Goal: Task Accomplishment & Management: Complete application form

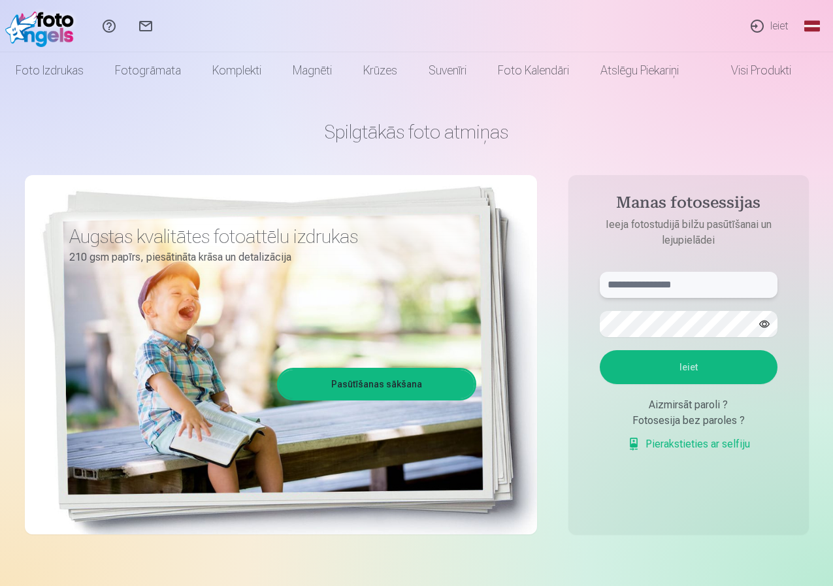
click at [621, 282] on input "text" at bounding box center [689, 285] width 178 height 26
type input "**********"
click at [691, 371] on button "Ieiet" at bounding box center [689, 367] width 178 height 34
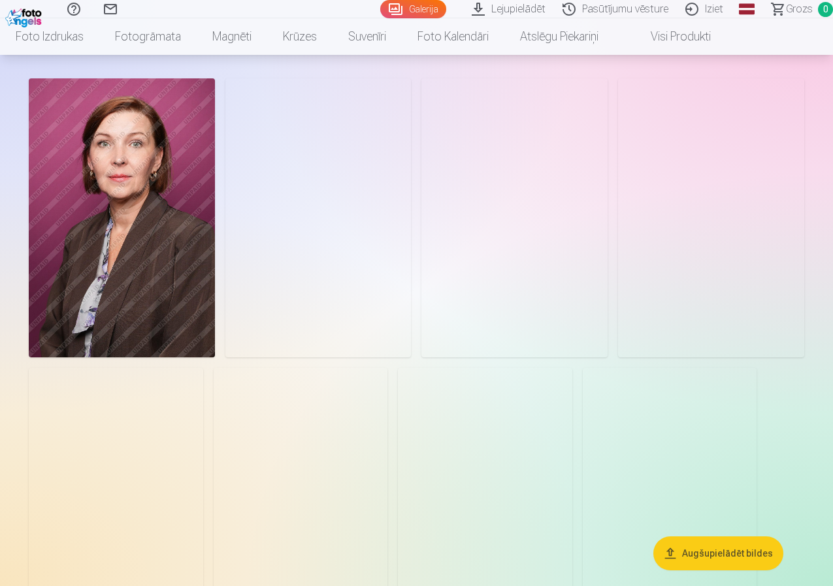
scroll to position [261, 0]
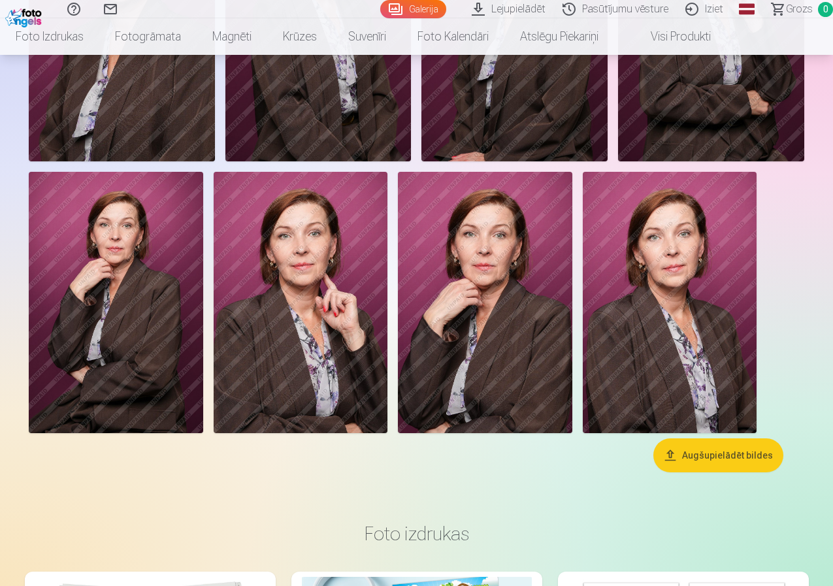
click at [618, 161] on img at bounding box center [711, 21] width 186 height 279
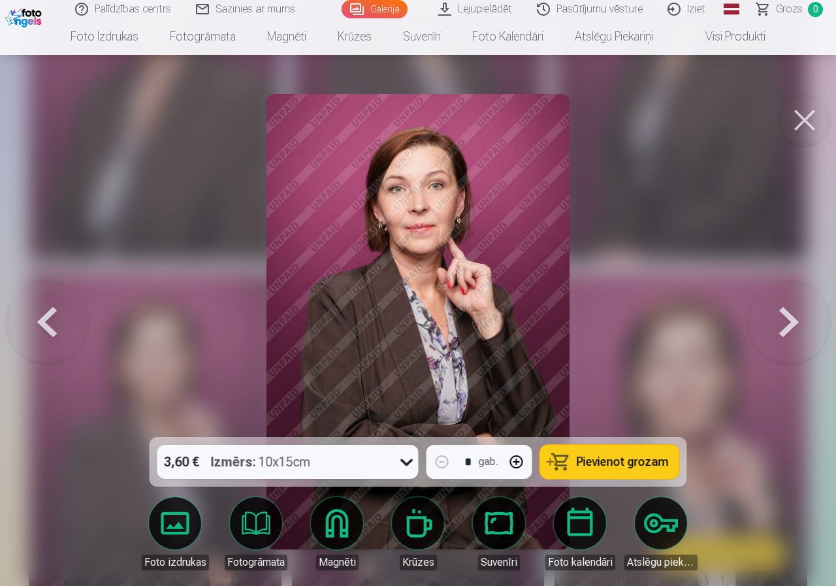
click at [803, 118] on button at bounding box center [805, 120] width 52 height 52
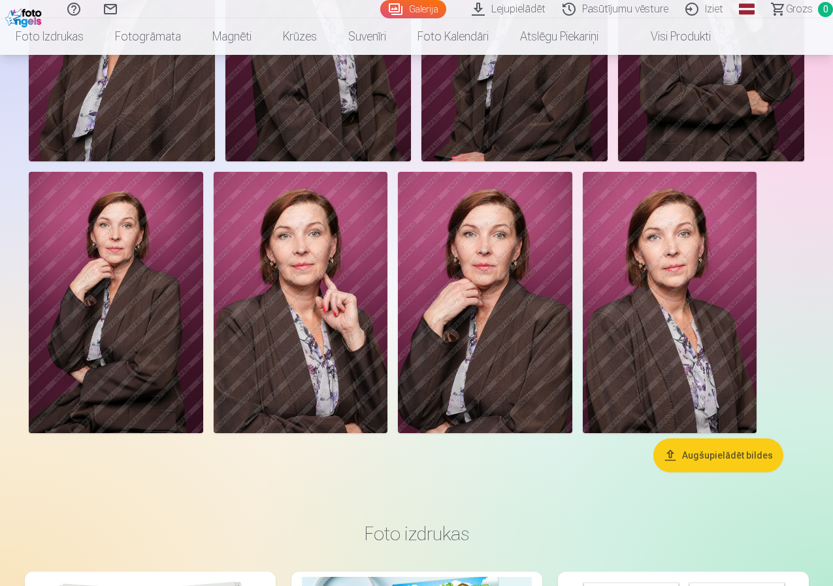
click at [388, 372] on img at bounding box center [301, 302] width 174 height 261
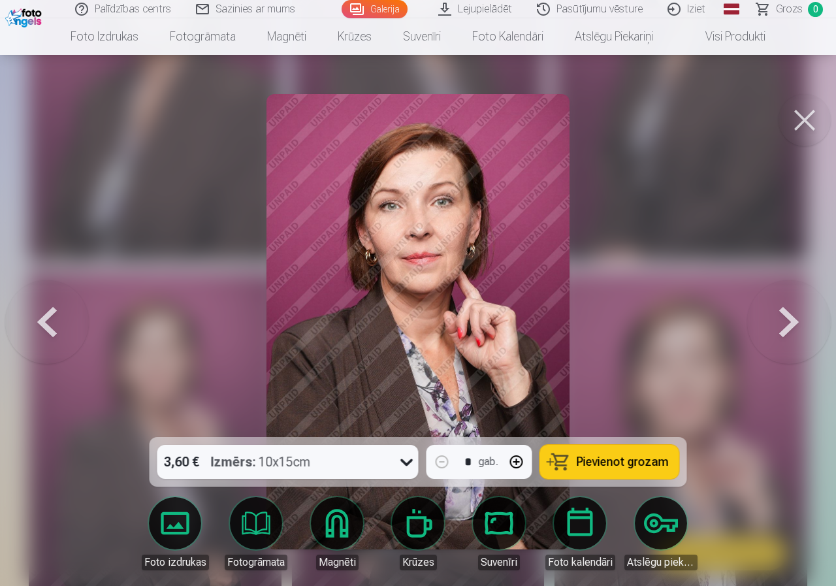
click at [798, 117] on button at bounding box center [805, 120] width 52 height 52
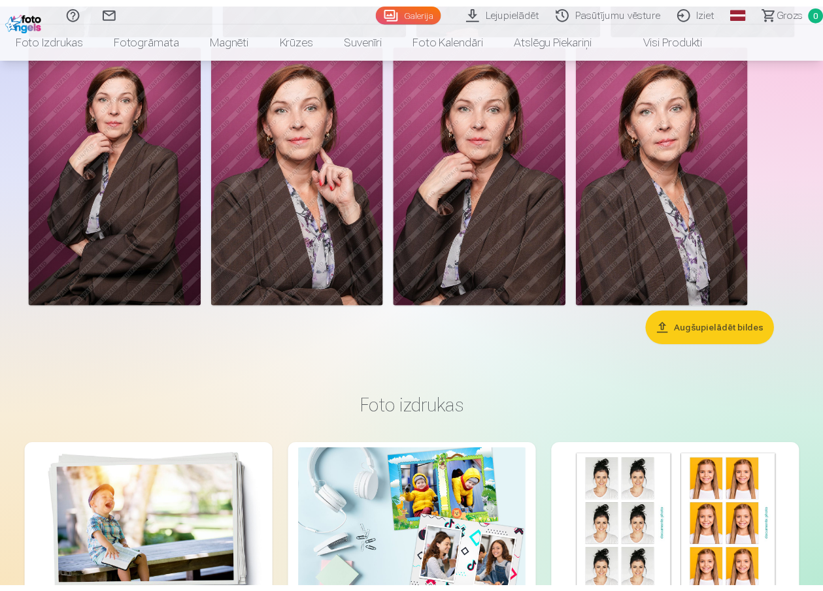
scroll to position [261, 0]
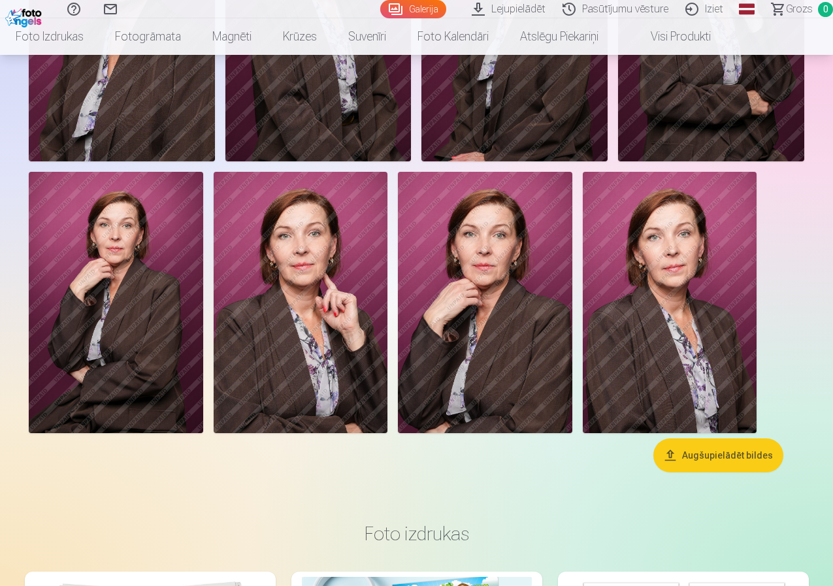
click at [713, 472] on button "Augšupielādēt bildes" at bounding box center [718, 455] width 130 height 34
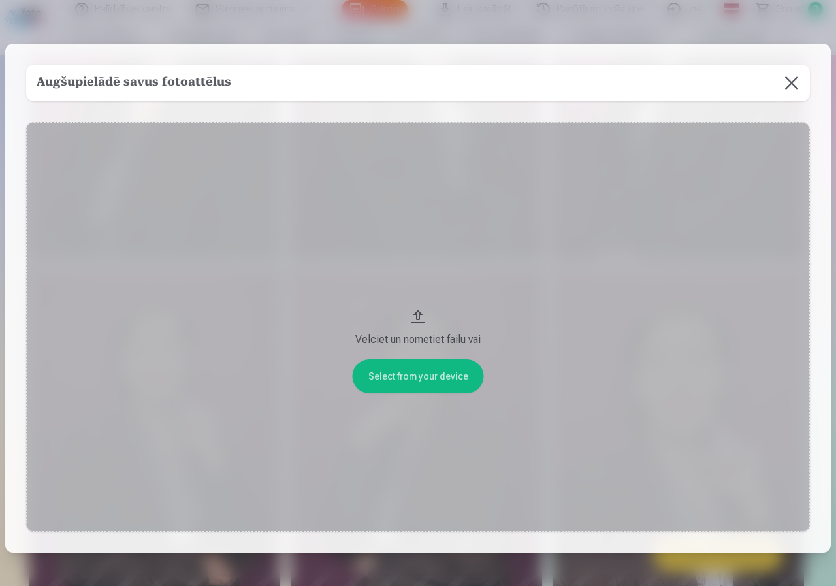
click at [786, 81] on button at bounding box center [792, 83] width 37 height 37
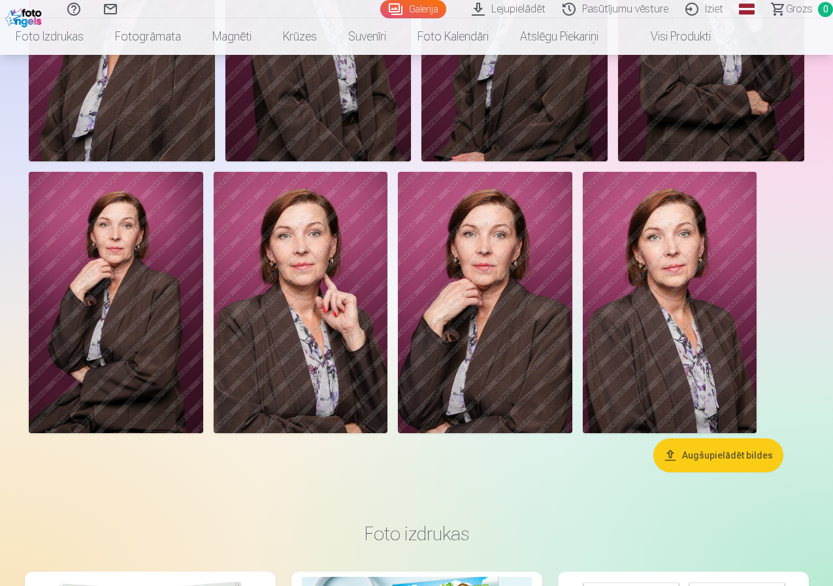
click at [717, 472] on button "Augšupielādēt bildes" at bounding box center [718, 455] width 130 height 34
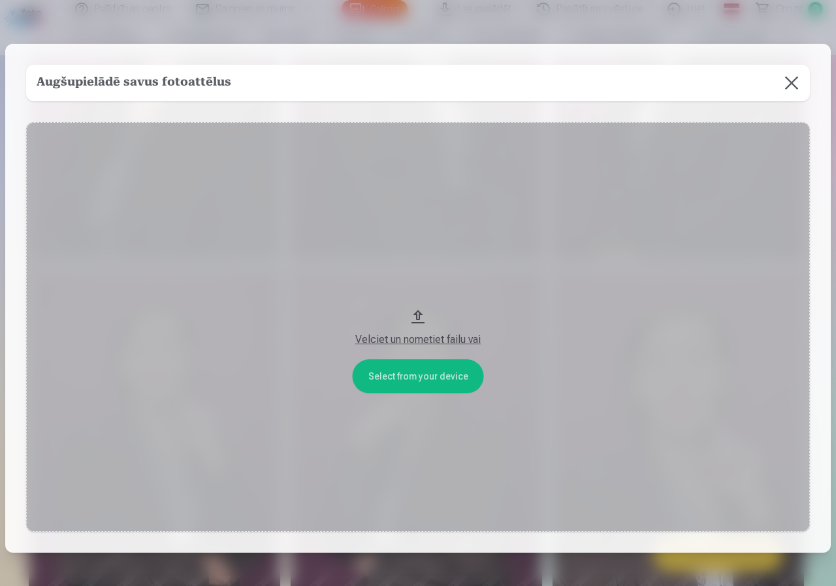
click at [391, 382] on button "Velciet un nometiet failu vai" at bounding box center [418, 327] width 784 height 410
click at [785, 83] on button at bounding box center [792, 83] width 37 height 37
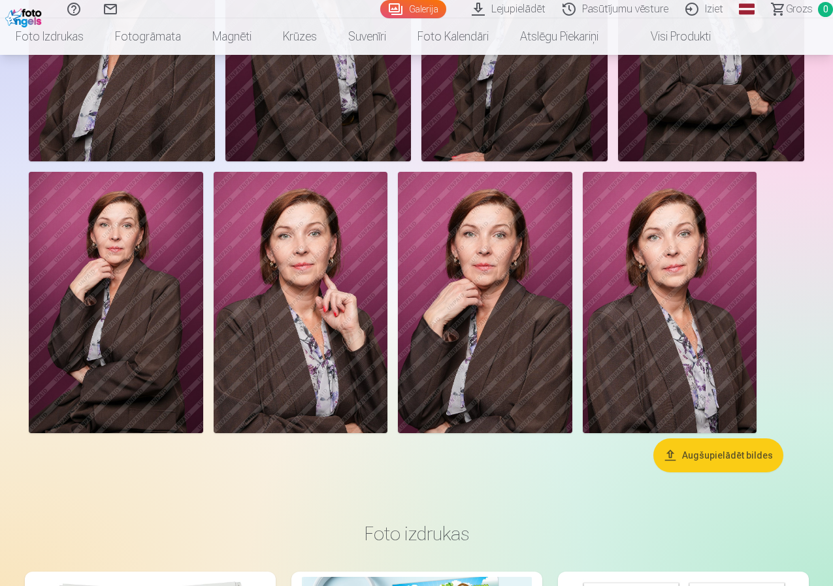
click at [709, 472] on button "Augšupielādēt bildes" at bounding box center [718, 455] width 130 height 34
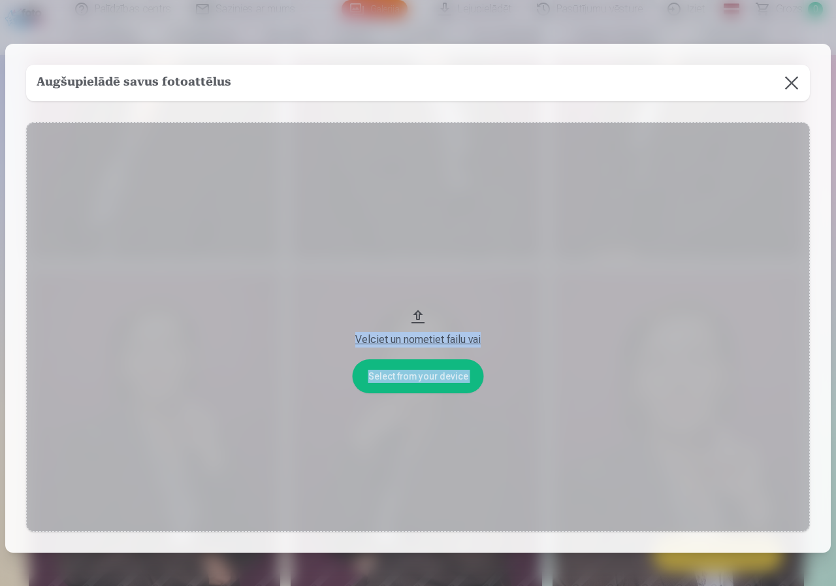
drag, startPoint x: 706, startPoint y: 565, endPoint x: 625, endPoint y: 418, distance: 168.2
click at [600, 465] on div "​ Augšupielādē savus fotoattēlus Select from your device Velciet un nometiet fa…" at bounding box center [418, 337] width 836 height 675
click at [418, 313] on button "Velciet un nometiet failu vai" at bounding box center [418, 327] width 784 height 410
click at [787, 83] on button at bounding box center [792, 83] width 37 height 37
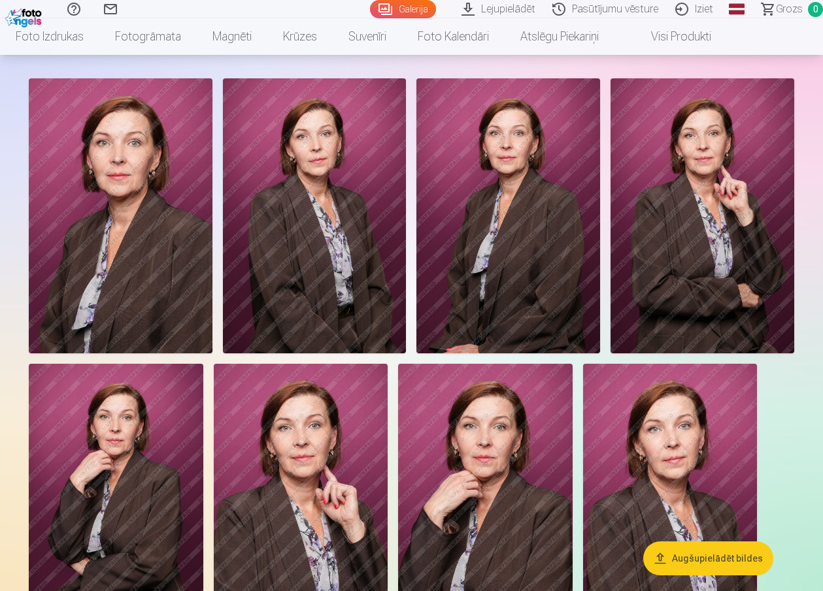
scroll to position [131, 0]
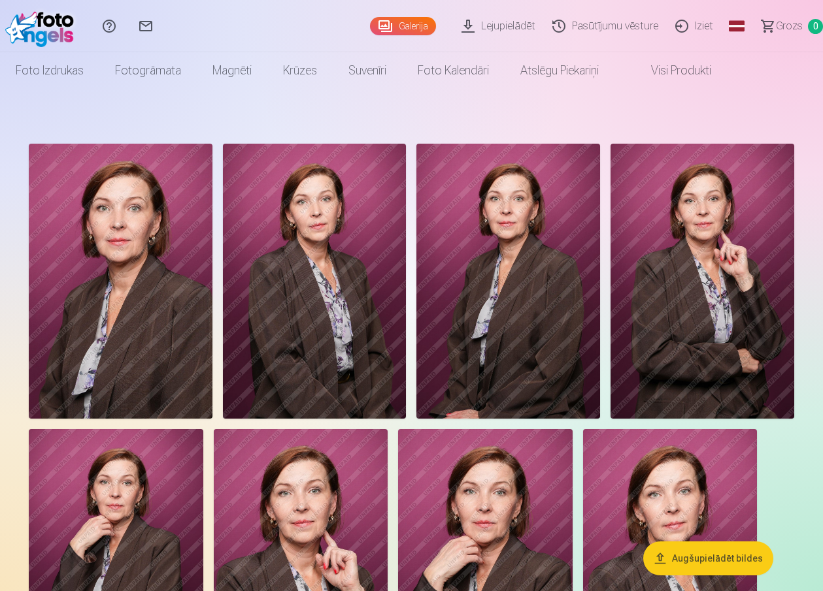
click at [700, 24] on link "Iziet" at bounding box center [695, 26] width 55 height 52
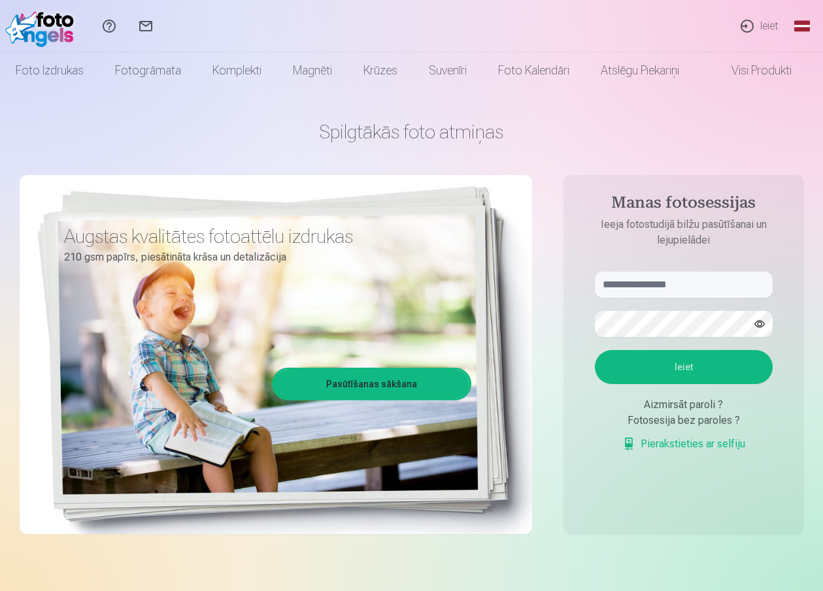
click at [764, 25] on link "Ieiet" at bounding box center [758, 26] width 60 height 52
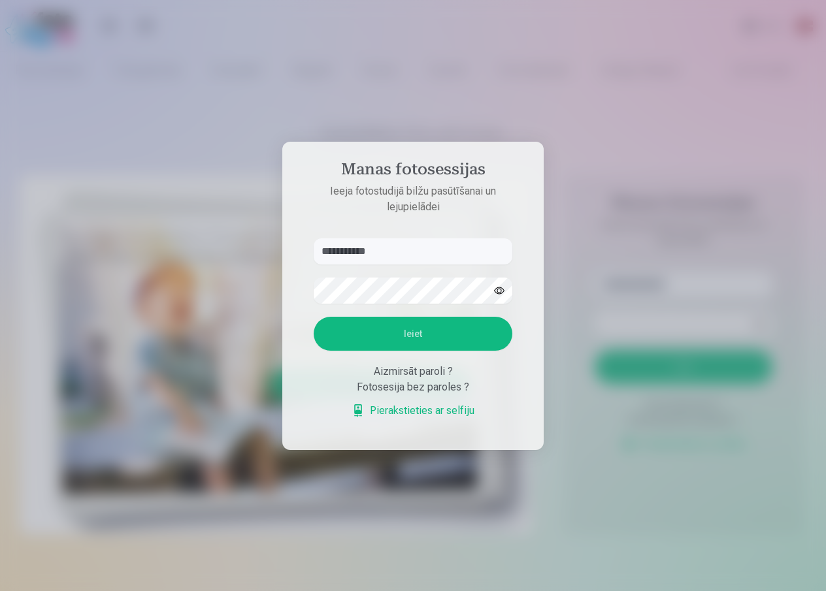
type input "**********"
click at [396, 340] on button "Ieiet" at bounding box center [413, 334] width 199 height 34
click at [500, 278] on button "button" at bounding box center [499, 290] width 25 height 25
click at [410, 348] on button "Ieiet" at bounding box center [413, 334] width 199 height 34
